Goal: Task Accomplishment & Management: Use online tool/utility

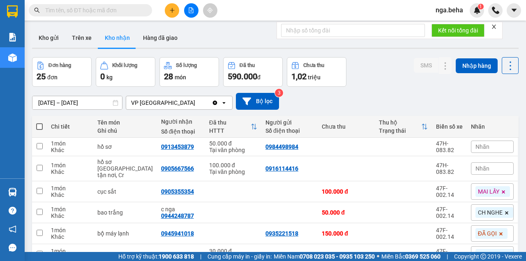
click at [69, 11] on input "text" at bounding box center [93, 10] width 97 height 9
paste input "0935967176"
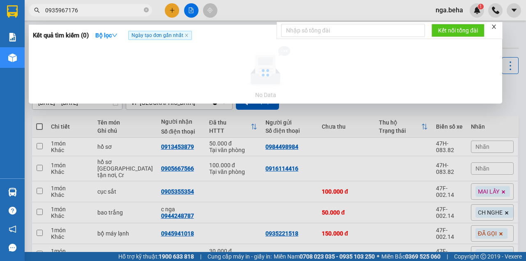
click at [108, 130] on div at bounding box center [263, 130] width 526 height 261
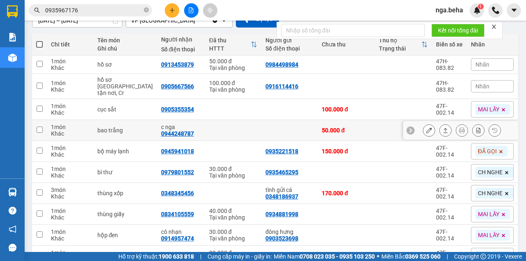
scroll to position [122, 0]
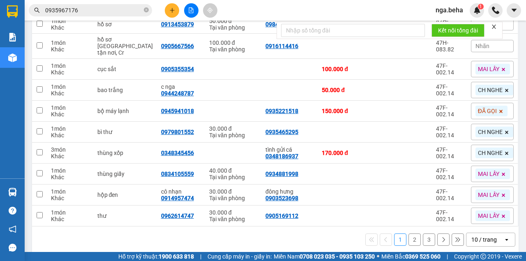
click at [476, 236] on div "10 / trang" at bounding box center [483, 240] width 25 height 8
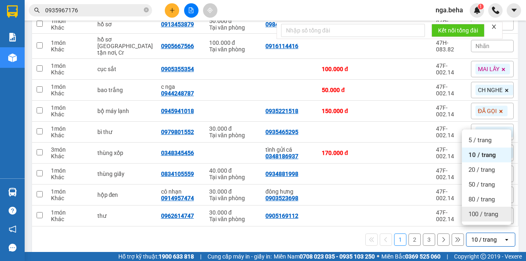
click at [474, 214] on span "100 / trang" at bounding box center [484, 214] width 30 height 8
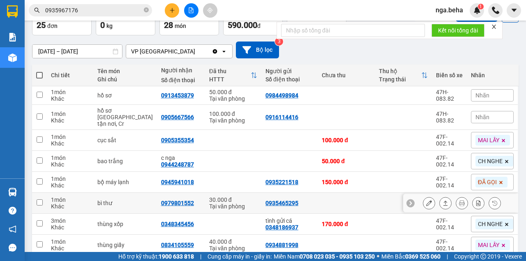
scroll to position [0, 0]
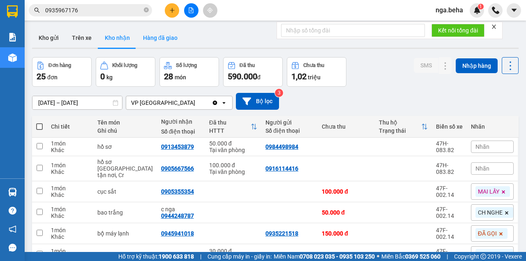
click at [164, 41] on button "Hàng đã giao" at bounding box center [160, 38] width 48 height 20
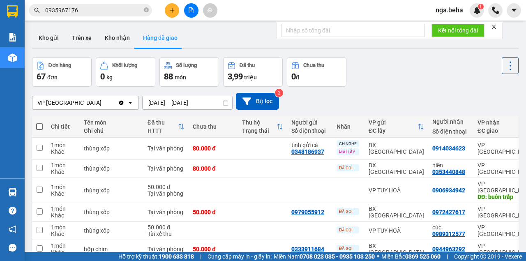
scroll to position [109, 0]
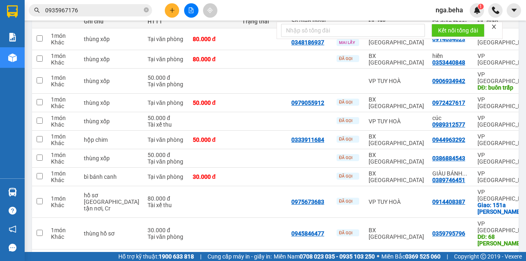
click at [94, 12] on input "0935967176" at bounding box center [93, 10] width 97 height 9
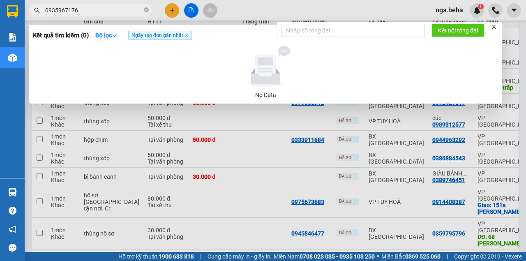
click at [94, 12] on input "0935967176" at bounding box center [93, 10] width 97 height 9
type input "3"
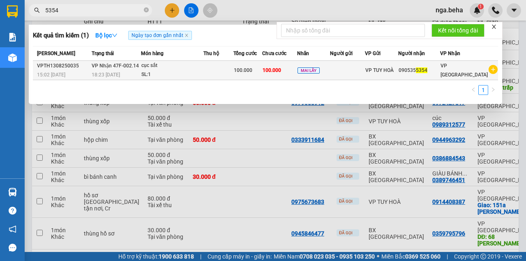
type input "5354"
click at [219, 76] on td at bounding box center [218, 70] width 30 height 19
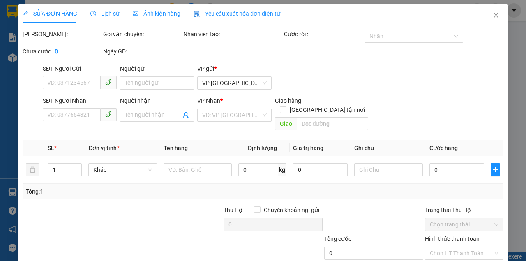
type input "0905355354"
type input "100.000"
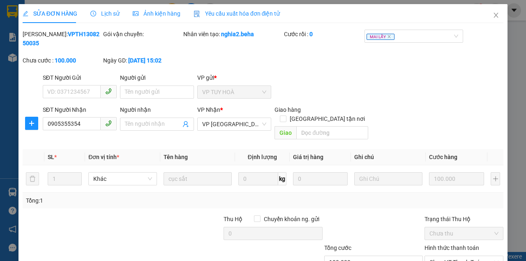
click at [150, 14] on span "Ảnh kiện hàng" at bounding box center [157, 13] width 48 height 7
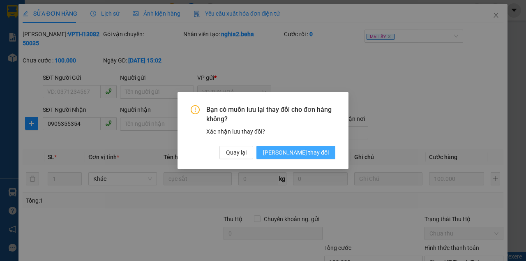
click at [307, 149] on span "[PERSON_NAME] thay đổi" at bounding box center [296, 152] width 66 height 9
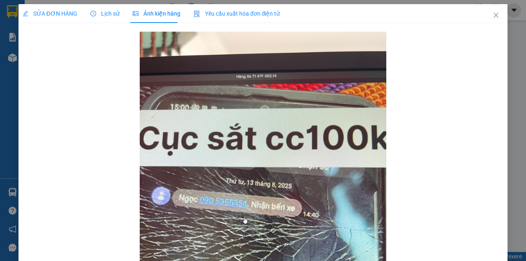
click at [74, 12] on span "SỬA ĐƠN HÀNG" at bounding box center [50, 13] width 55 height 7
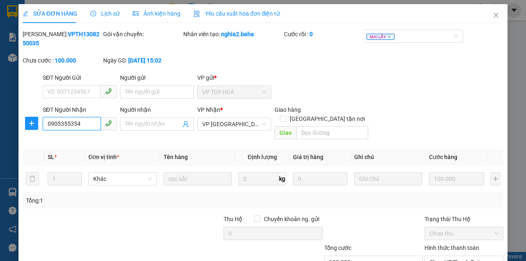
click at [85, 123] on input "0905355354" at bounding box center [72, 123] width 58 height 13
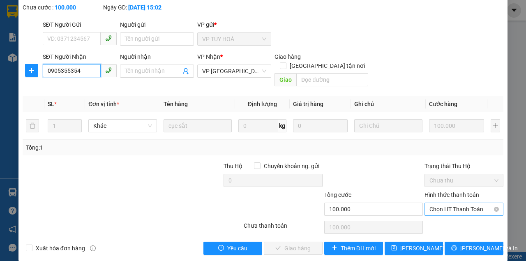
drag, startPoint x: 453, startPoint y: 196, endPoint x: 451, endPoint y: 201, distance: 5.5
click at [453, 203] on span "Chọn HT Thanh Toán" at bounding box center [464, 209] width 69 height 12
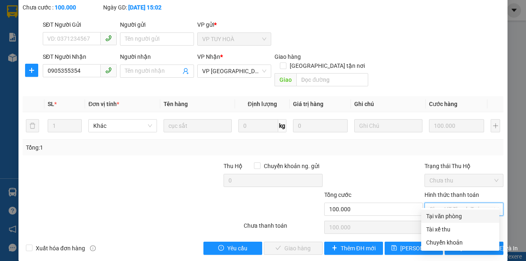
drag, startPoint x: 440, startPoint y: 214, endPoint x: 432, endPoint y: 219, distance: 9.4
click at [440, 215] on div "Tại văn phòng" at bounding box center [460, 216] width 68 height 9
type input "0"
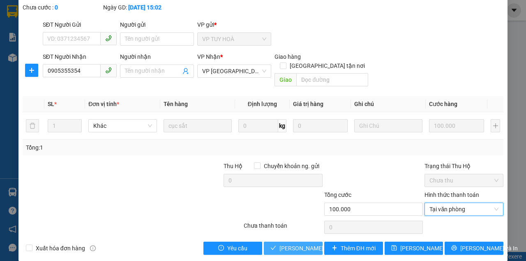
click at [293, 244] on span "[PERSON_NAME] và Giao hàng" at bounding box center [318, 248] width 79 height 9
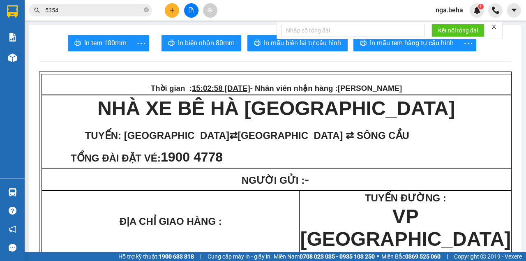
click at [65, 8] on input "5354" at bounding box center [93, 10] width 97 height 9
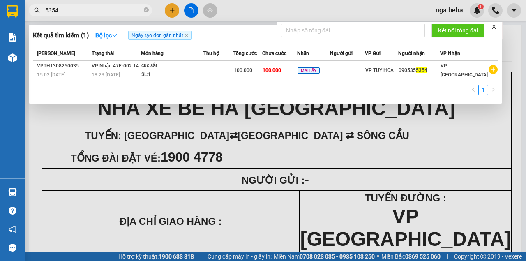
click at [65, 8] on input "5354" at bounding box center [93, 10] width 97 height 9
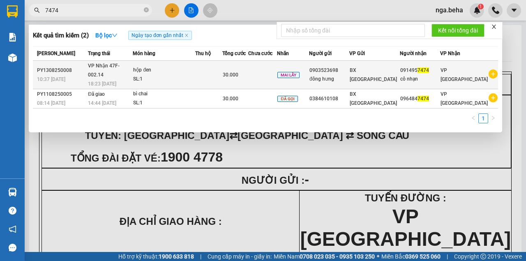
type input "7474"
click at [184, 67] on div "hộp đen" at bounding box center [164, 70] width 62 height 9
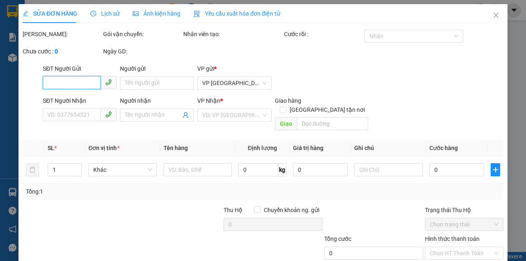
type input "0903523698"
type input "đông hưng"
type input "0914957474"
type input "cô nhạn"
type input "30.000"
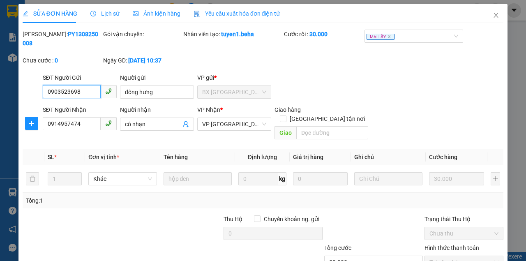
scroll to position [53, 0]
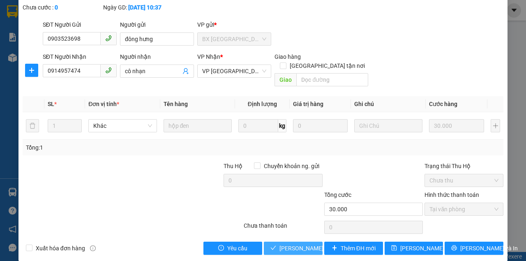
click at [298, 244] on span "[PERSON_NAME] và Giao hàng" at bounding box center [318, 248] width 79 height 9
